Goal: Transaction & Acquisition: Book appointment/travel/reservation

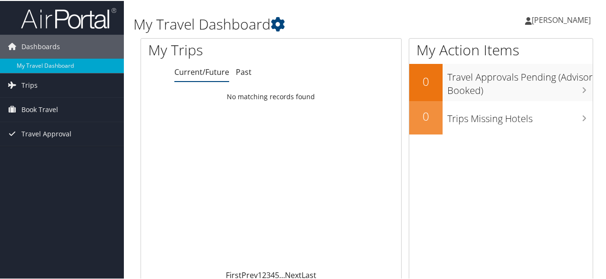
click at [71, 89] on link "Trips" at bounding box center [62, 84] width 124 height 24
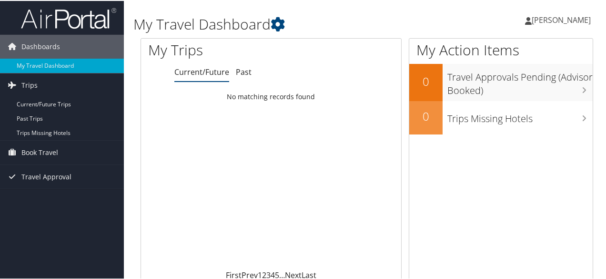
click at [60, 98] on link "Current/Future Trips" at bounding box center [62, 103] width 124 height 14
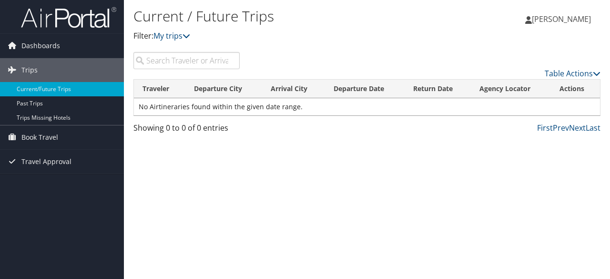
click at [54, 133] on span "Book Travel" at bounding box center [39, 137] width 37 height 24
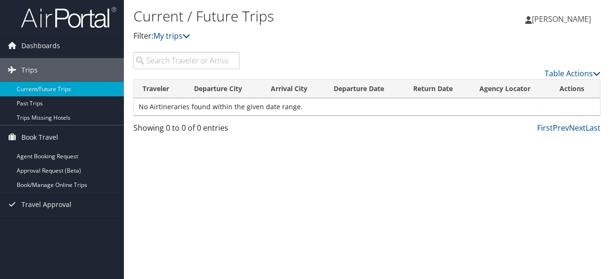
click at [50, 180] on link "Book/Manage Online Trips" at bounding box center [62, 185] width 124 height 14
